Goal: Information Seeking & Learning: Learn about a topic

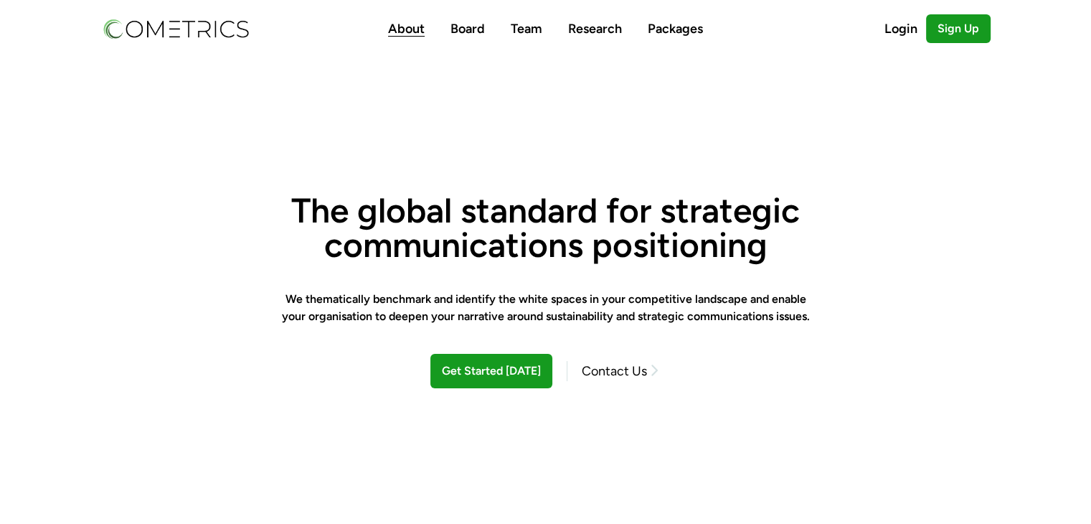
click at [410, 24] on link "About" at bounding box center [406, 29] width 37 height 16
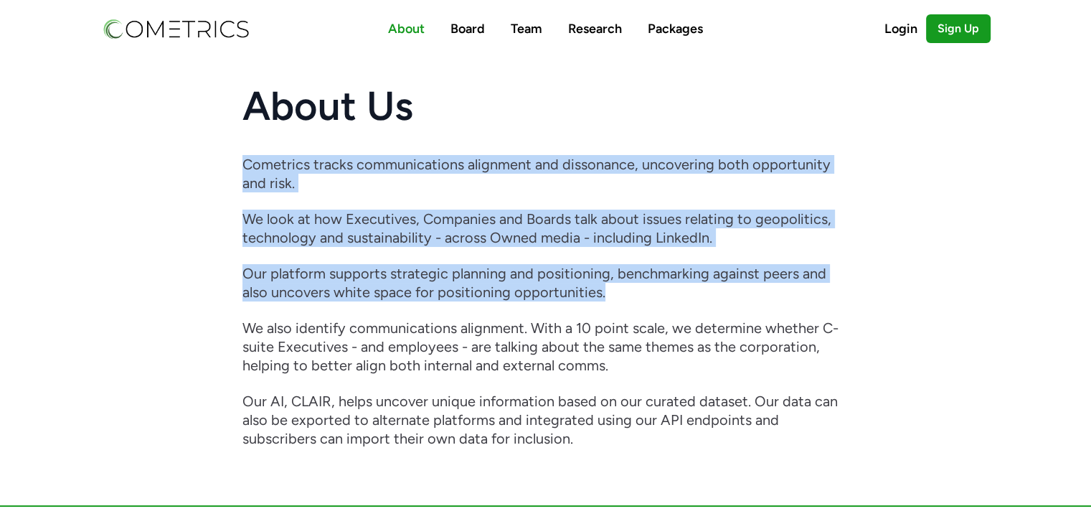
drag, startPoint x: 244, startPoint y: 142, endPoint x: 662, endPoint y: 297, distance: 446.0
click at [662, 297] on article "About Us Cometrics tracks communications alignment and dissonance, uncovering b…" at bounding box center [545, 266] width 1091 height 419
copy div "Cometrics tracks communications alignment and dissonance, uncovering both oppor…"
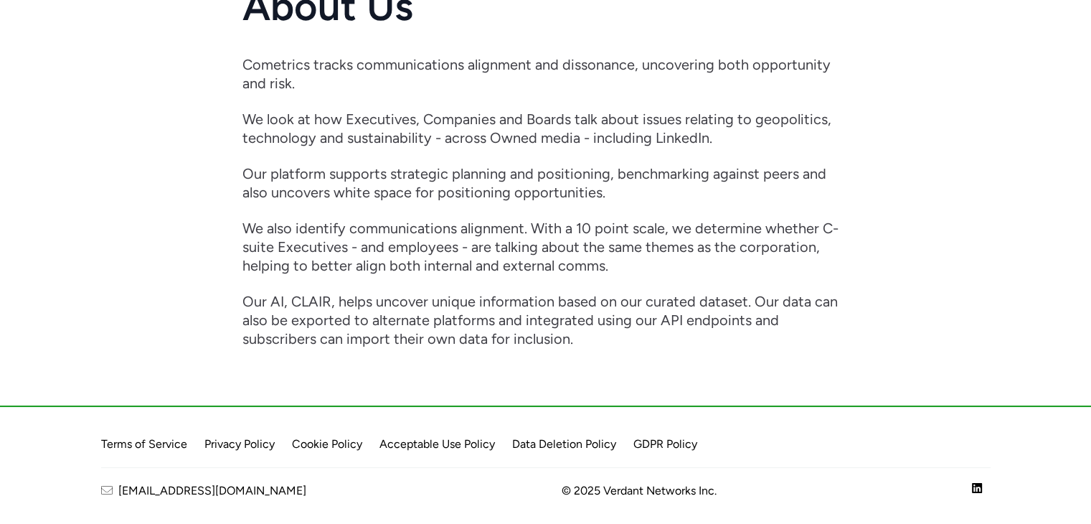
scroll to position [103, 0]
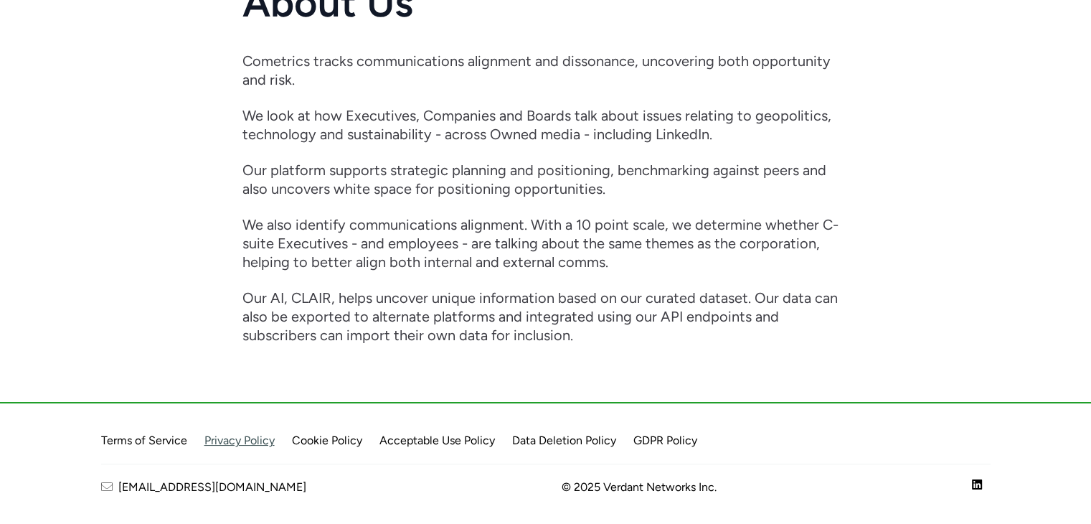
click at [204, 443] on link "Privacy Policy" at bounding box center [239, 440] width 70 height 14
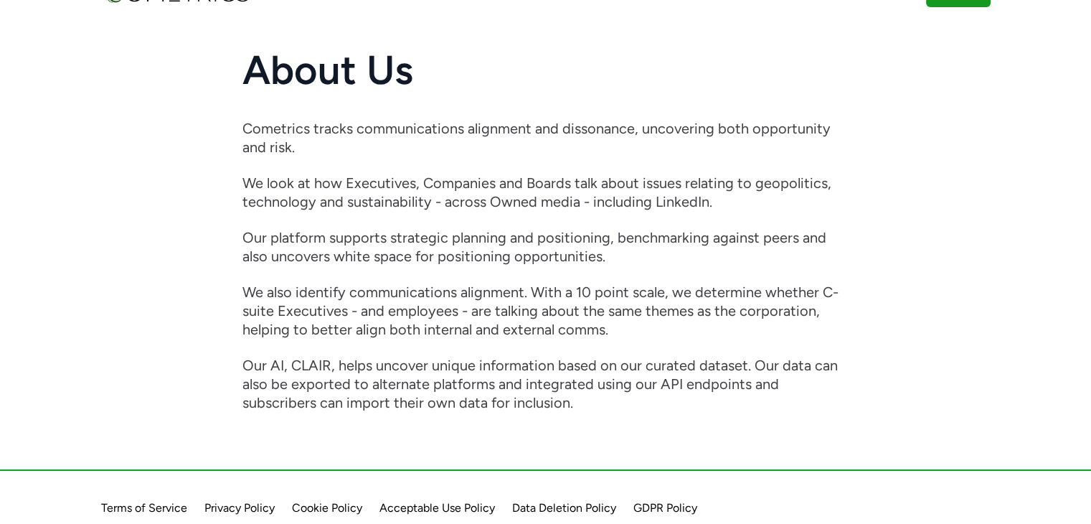
scroll to position [0, 0]
